Goal: Information Seeking & Learning: Understand process/instructions

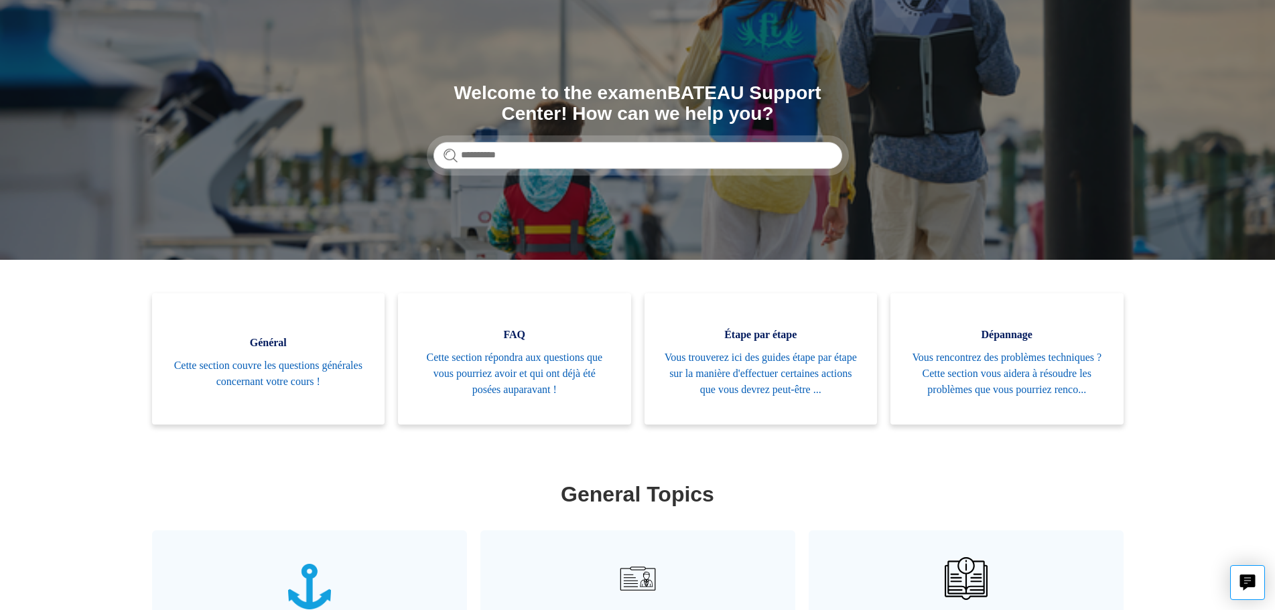
scroll to position [201, 0]
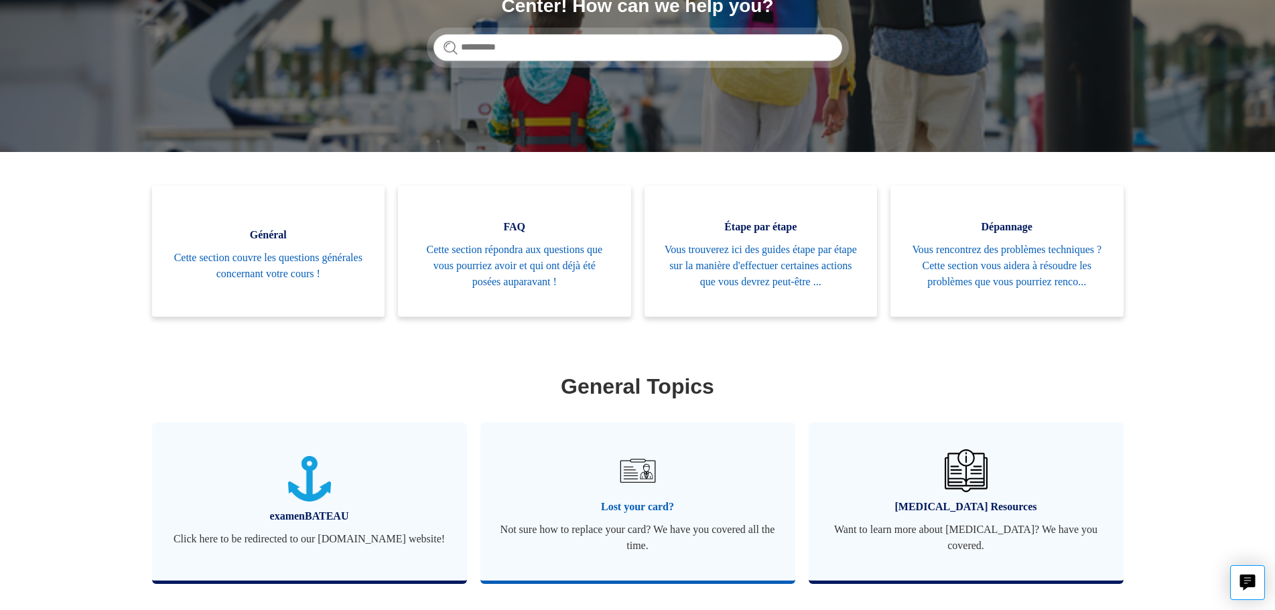
click at [631, 489] on img at bounding box center [637, 471] width 47 height 47
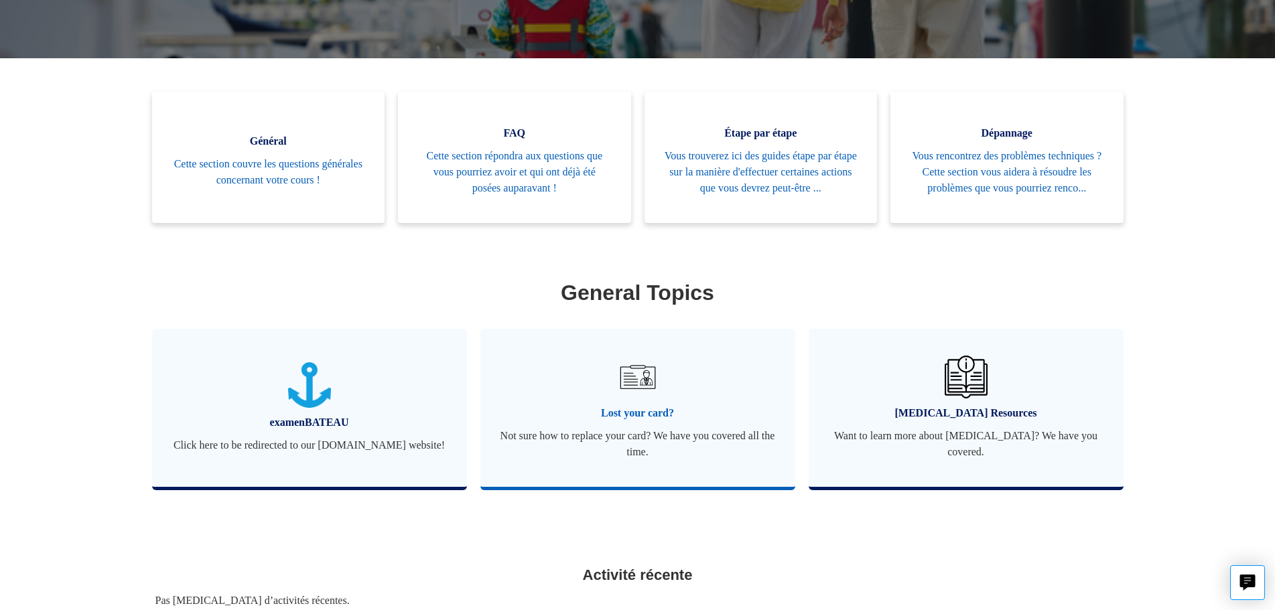
scroll to position [257, 0]
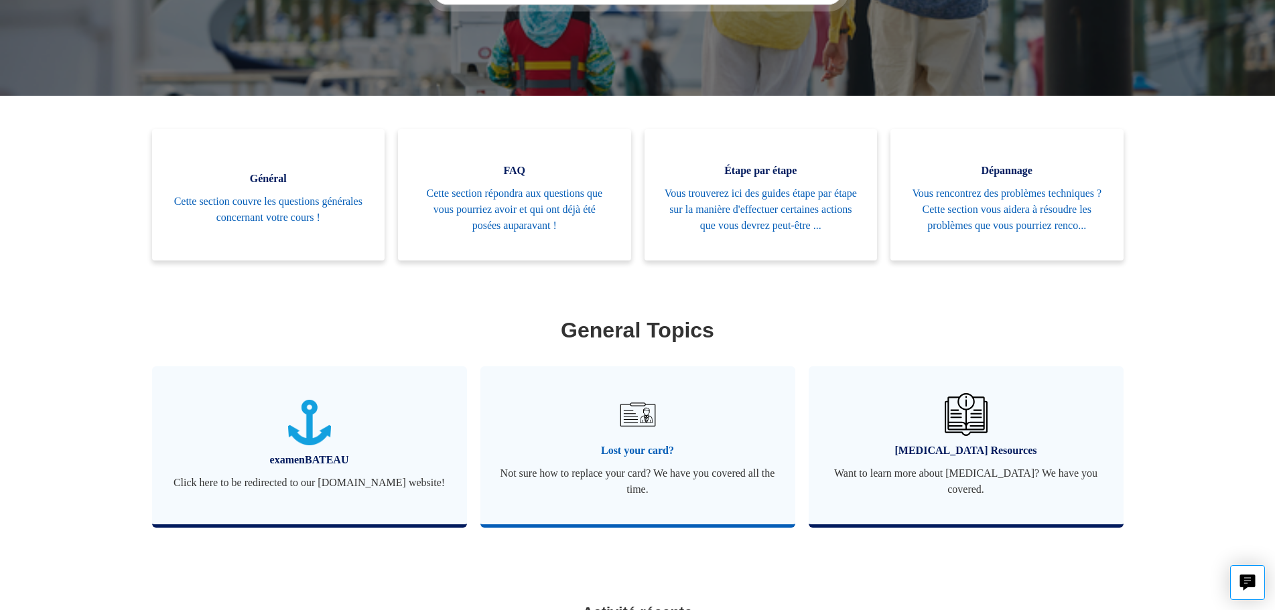
click at [633, 466] on span "Not sure how to replace your card? We have you covered all the time." at bounding box center [637, 482] width 275 height 32
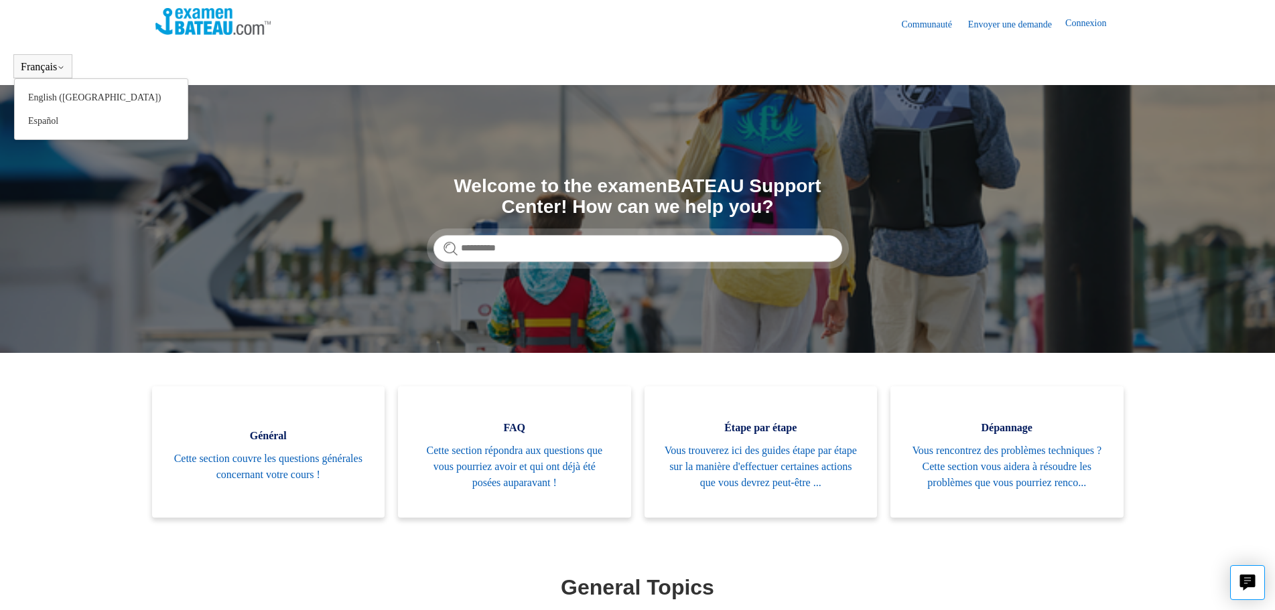
click at [40, 60] on div "Français English ([GEOGRAPHIC_DATA]) Español" at bounding box center [42, 66] width 59 height 24
click at [54, 90] on link "English ([GEOGRAPHIC_DATA])" at bounding box center [101, 97] width 173 height 23
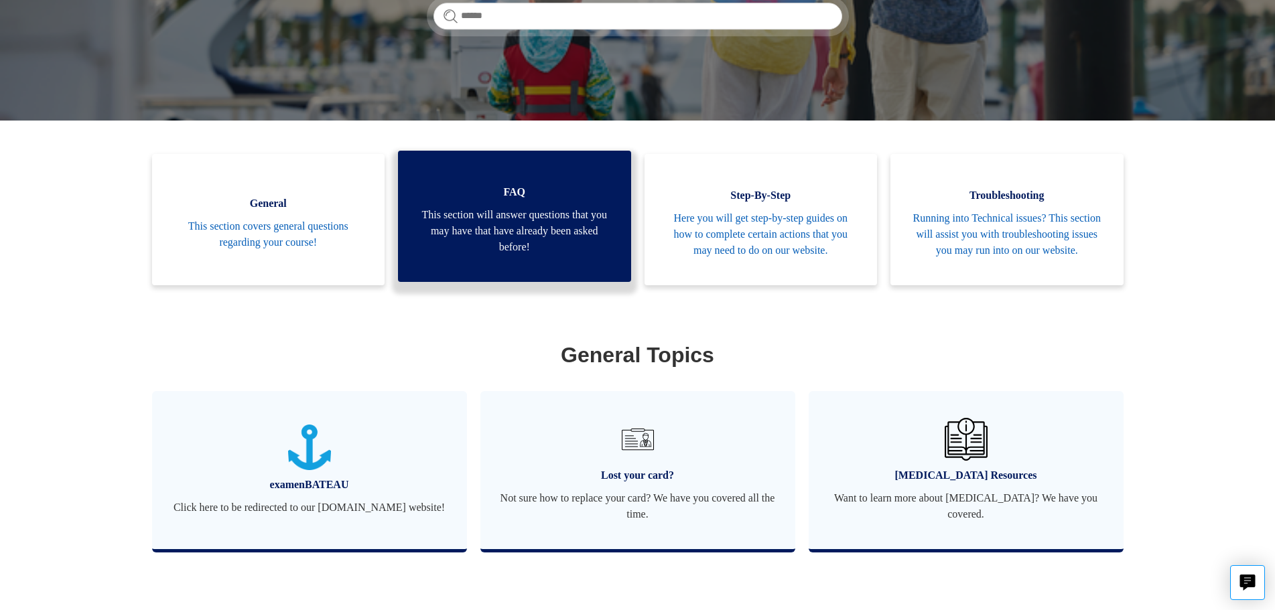
scroll to position [297, 0]
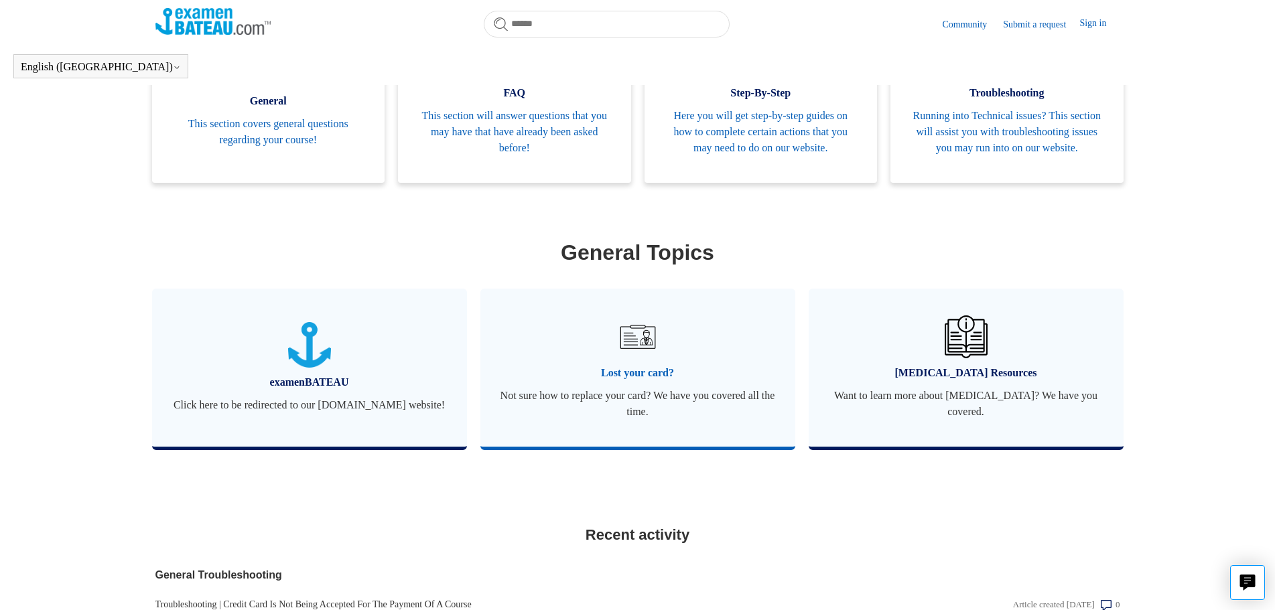
click at [595, 358] on link "Lost your card? Not sure how to replace your card? We have you covered all the …" at bounding box center [637, 368] width 315 height 158
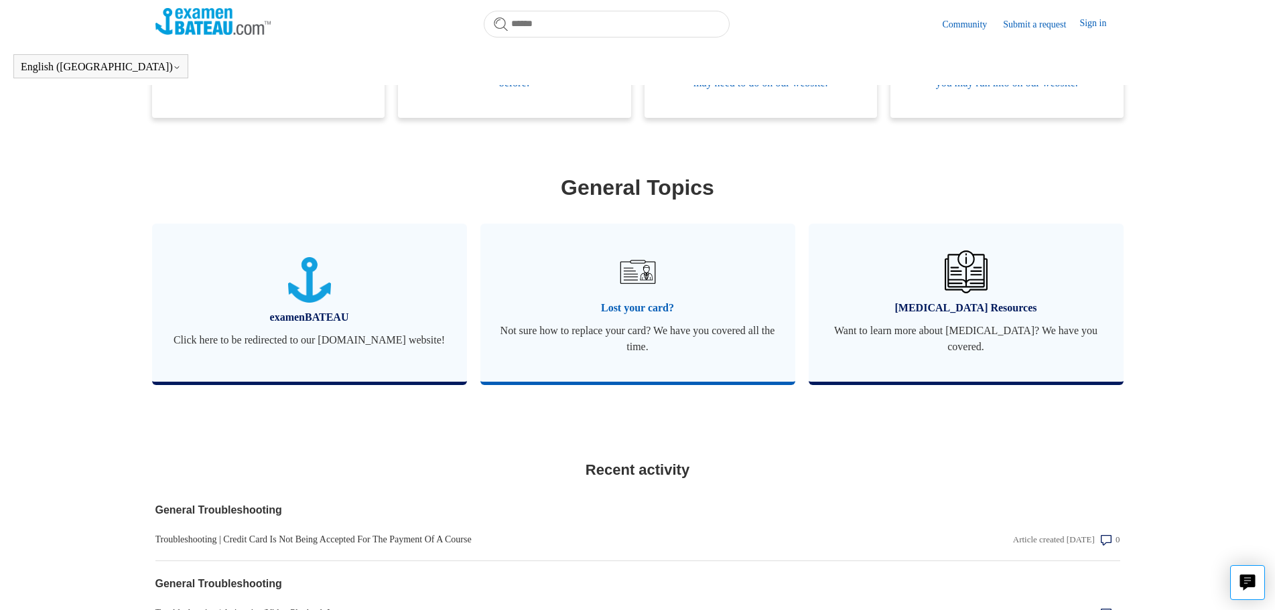
scroll to position [364, 0]
click at [646, 353] on span "Not sure how to replace your card? We have you covered all the time." at bounding box center [637, 337] width 275 height 32
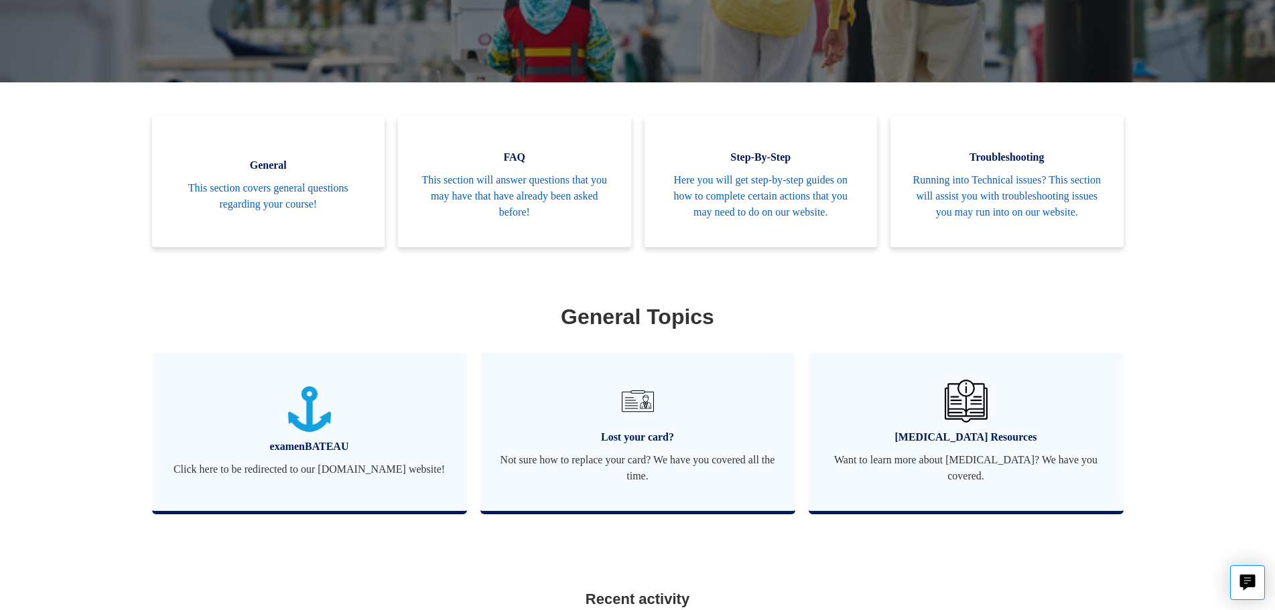
scroll to position [233, 0]
